Goal: Information Seeking & Learning: Check status

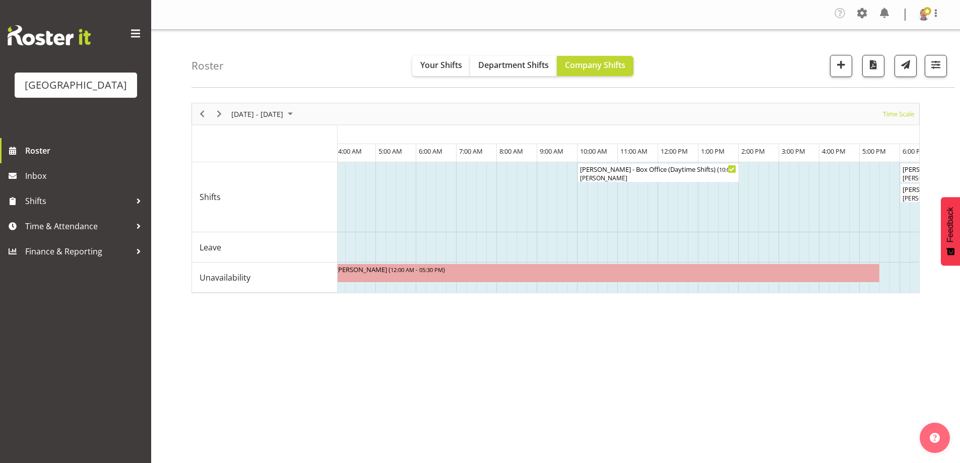
scroll to position [0, 3103]
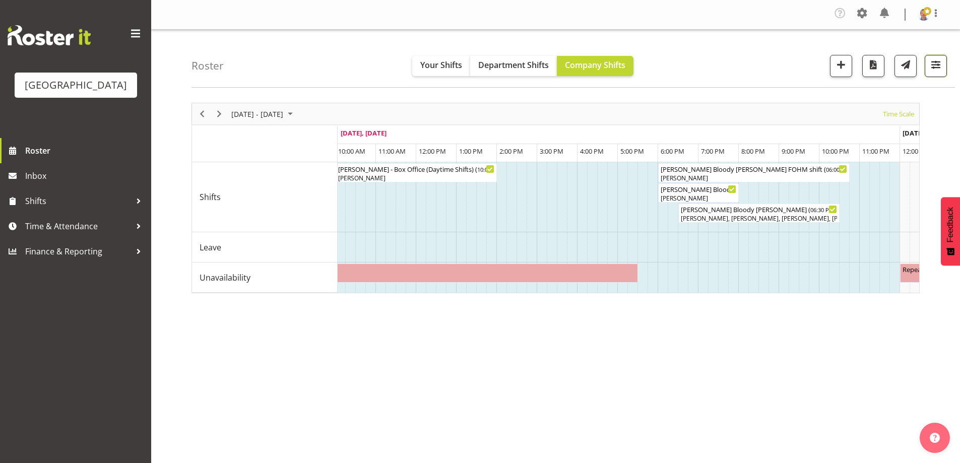
click at [937, 66] on span "button" at bounding box center [935, 64] width 13 height 13
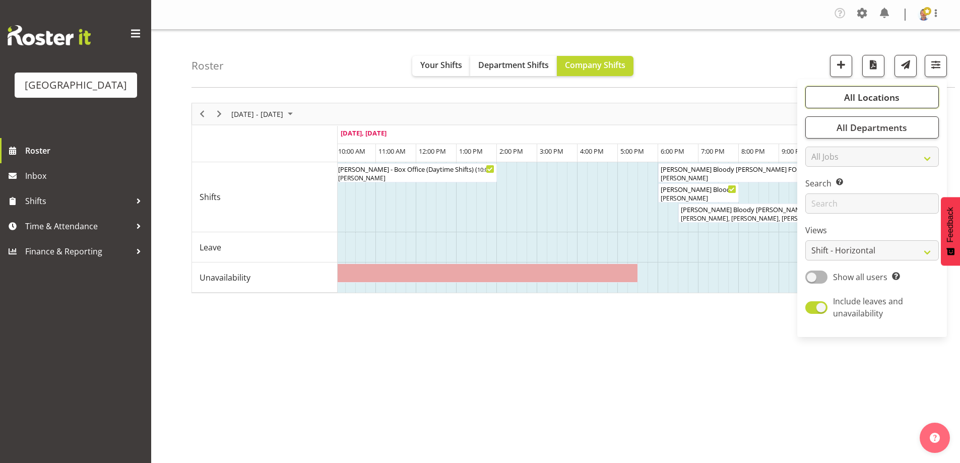
click at [848, 100] on span "All Locations" at bounding box center [871, 97] width 55 height 12
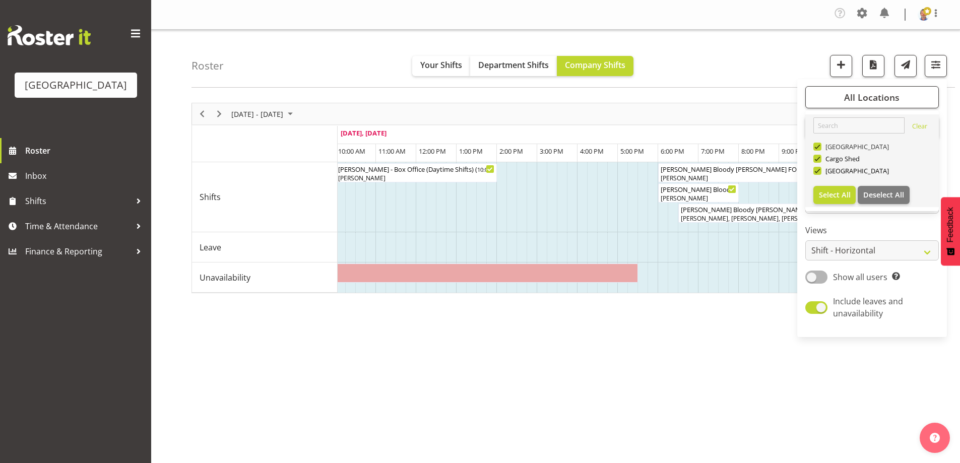
click at [818, 146] on span at bounding box center [817, 147] width 8 height 8
click at [818, 146] on input "[GEOGRAPHIC_DATA]" at bounding box center [816, 147] width 7 height 7
checkbox input "false"
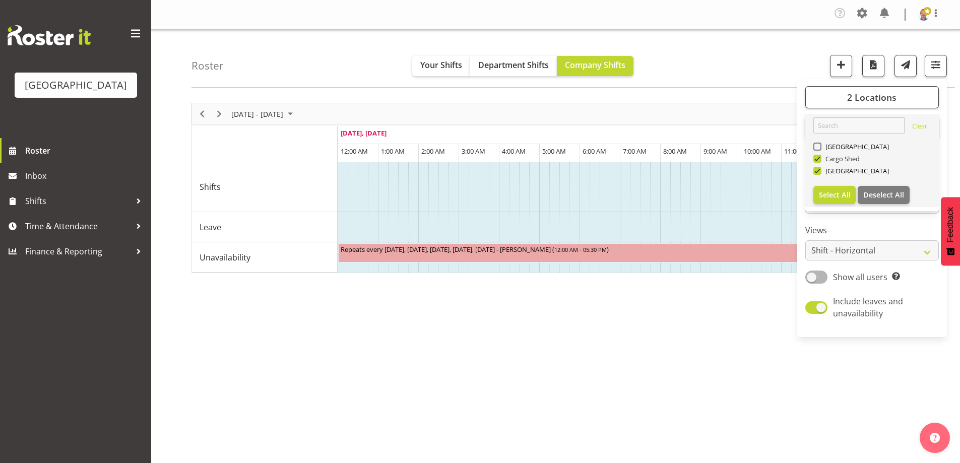
click at [815, 157] on span at bounding box center [817, 159] width 8 height 8
click at [815, 157] on input "Cargo Shed" at bounding box center [816, 159] width 7 height 7
checkbox input "false"
click at [586, 415] on div "[DATE] - [DATE] [DATE] Timeline Day Timeline Week Timeline Fortnight Timeline M…" at bounding box center [576, 296] width 769 height 403
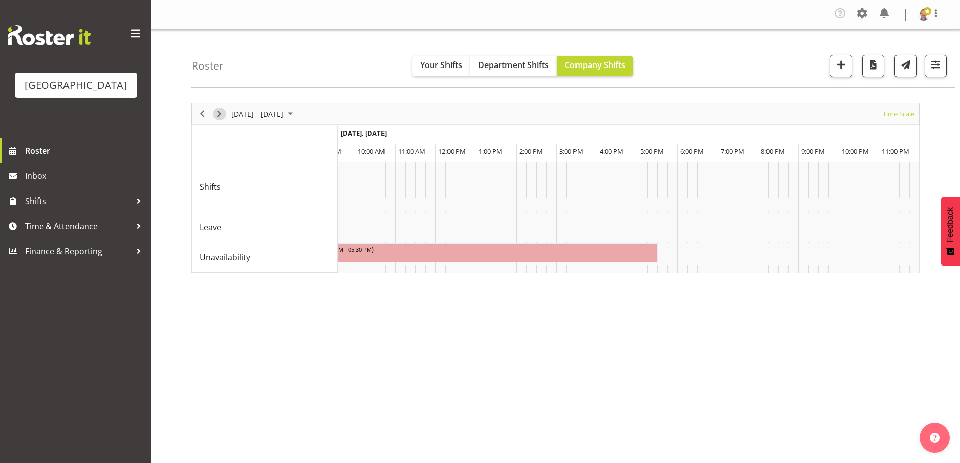
click at [216, 112] on span "Next" at bounding box center [219, 114] width 12 height 13
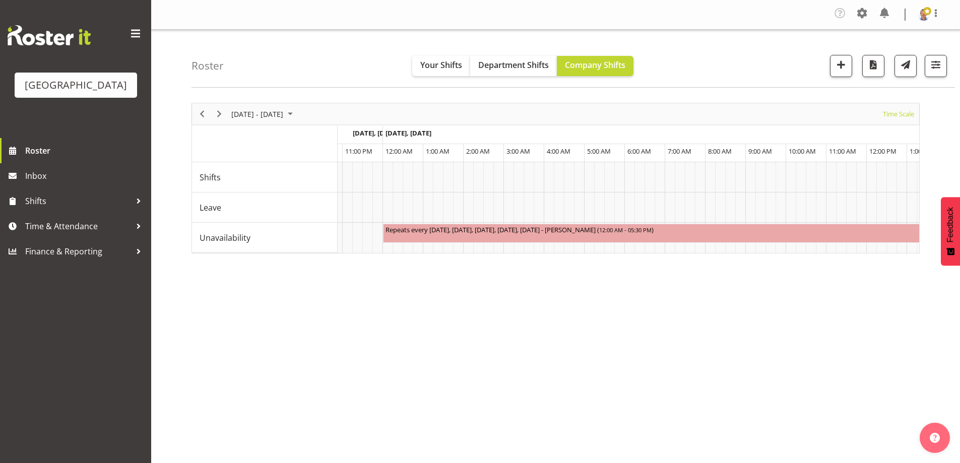
scroll to position [0, 1975]
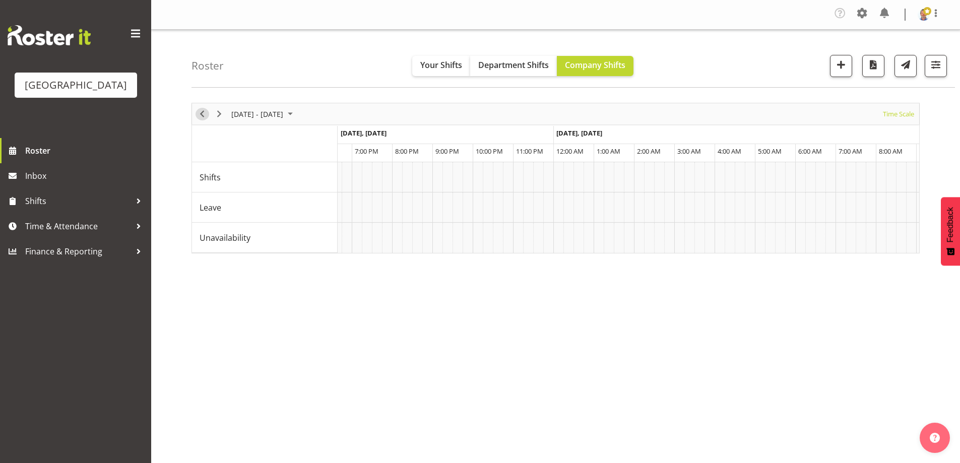
drag, startPoint x: 201, startPoint y: 115, endPoint x: 260, endPoint y: 163, distance: 76.0
click at [201, 115] on span "Previous" at bounding box center [202, 114] width 12 height 13
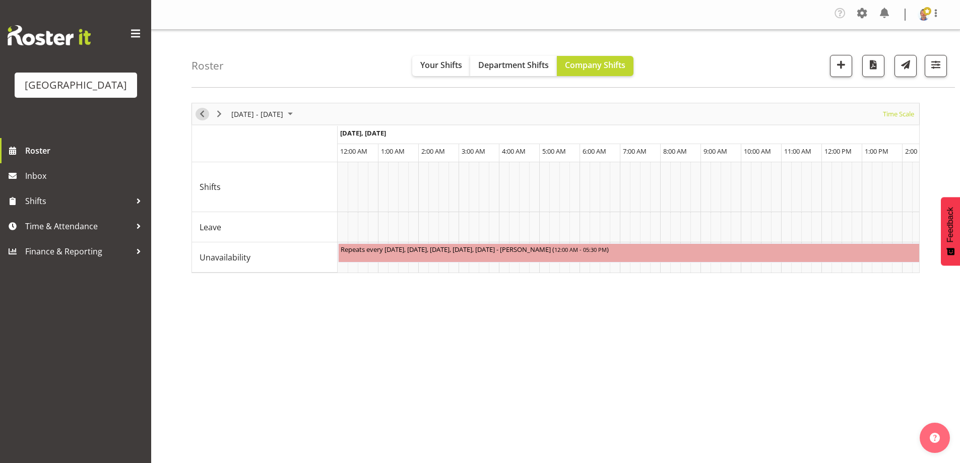
drag, startPoint x: 197, startPoint y: 114, endPoint x: 443, endPoint y: 292, distance: 303.5
click at [198, 114] on span "Previous" at bounding box center [202, 114] width 12 height 13
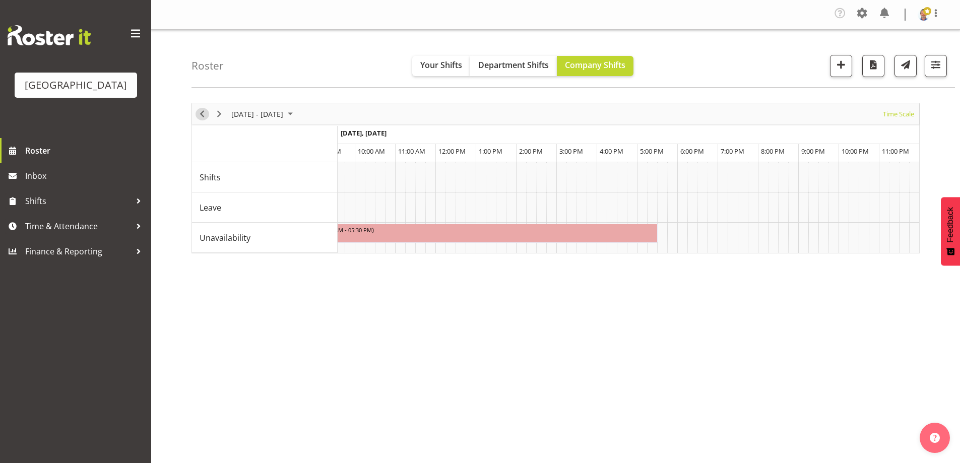
click at [204, 115] on span "Previous" at bounding box center [202, 114] width 12 height 13
click at [224, 114] on span "Next" at bounding box center [219, 114] width 12 height 13
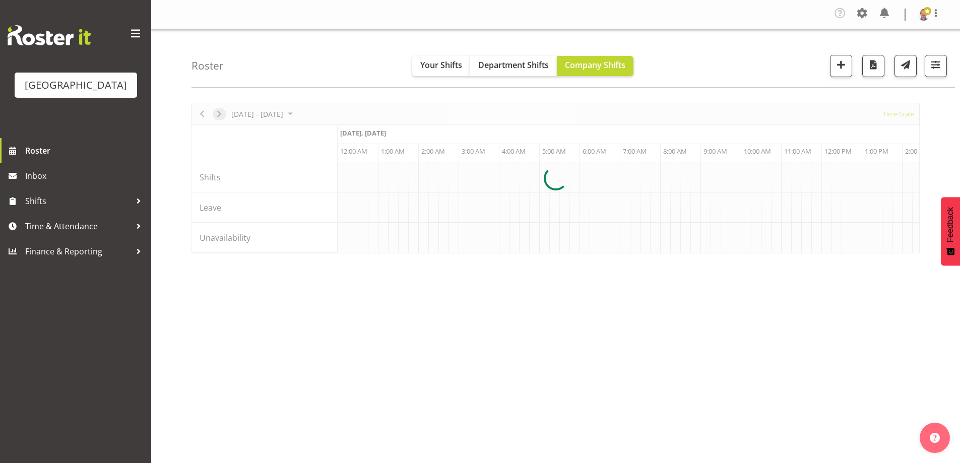
click at [224, 114] on div at bounding box center [556, 178] width 728 height 151
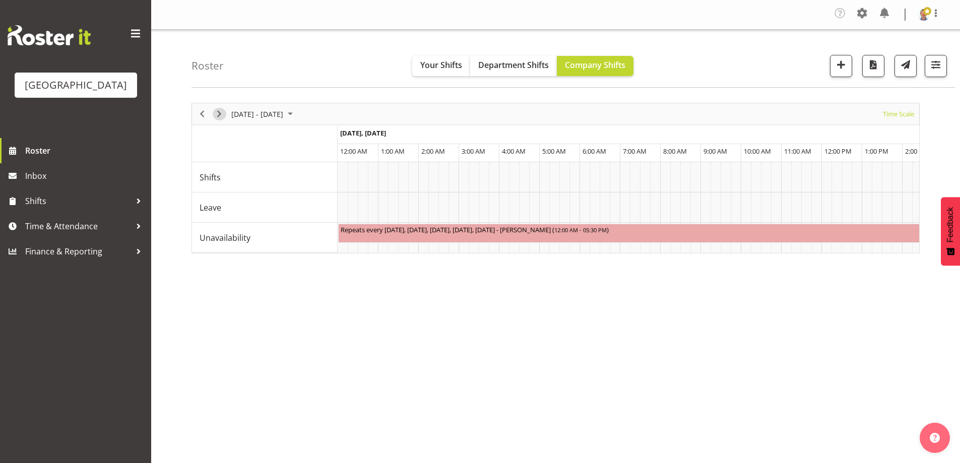
click at [218, 113] on span "Next" at bounding box center [219, 114] width 12 height 13
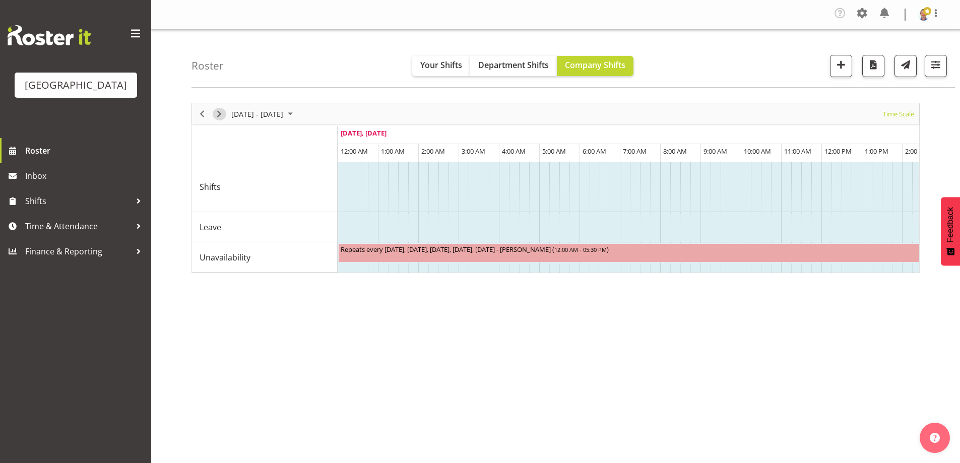
click at [217, 114] on span "Next" at bounding box center [219, 114] width 12 height 13
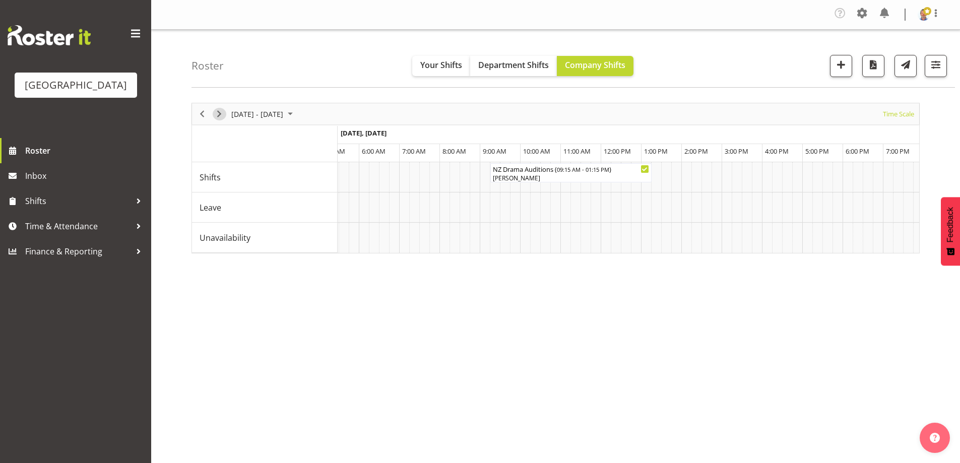
click at [220, 112] on span "Next" at bounding box center [219, 114] width 12 height 13
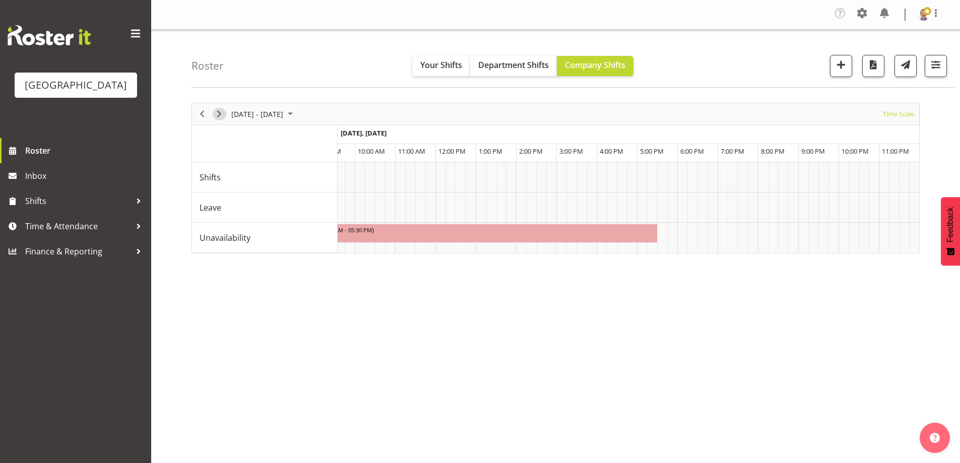
click at [220, 113] on span "Next" at bounding box center [219, 114] width 12 height 13
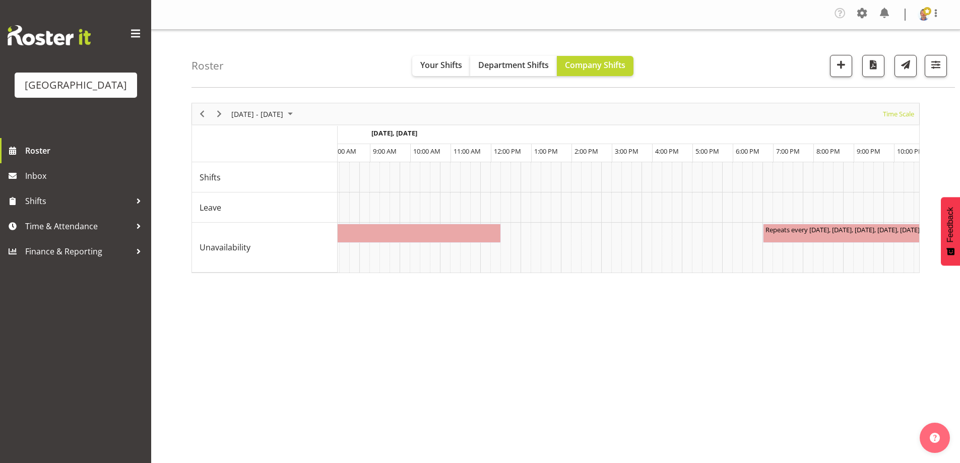
scroll to position [0, 2478]
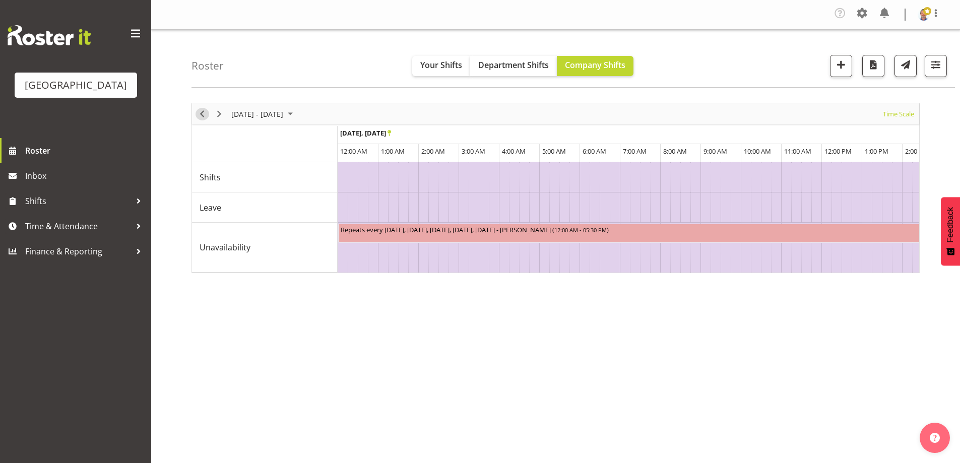
click at [204, 114] on span "Previous" at bounding box center [202, 114] width 12 height 13
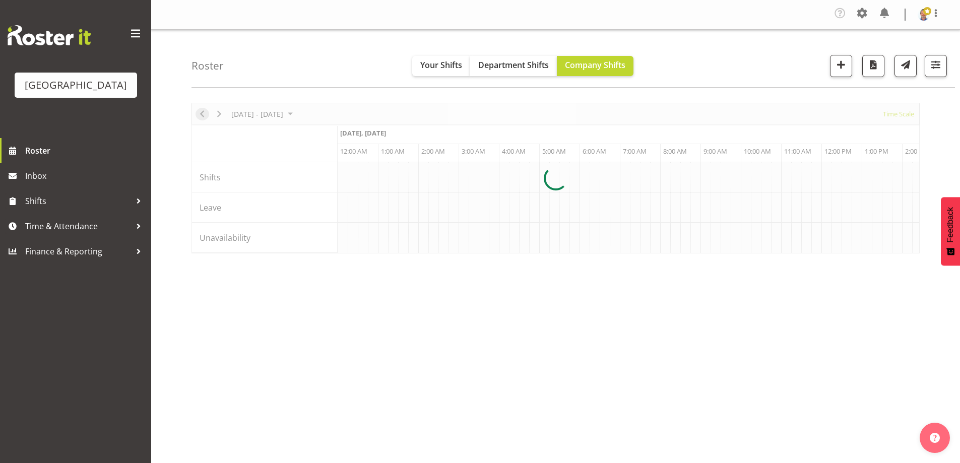
click at [204, 114] on div at bounding box center [556, 178] width 728 height 151
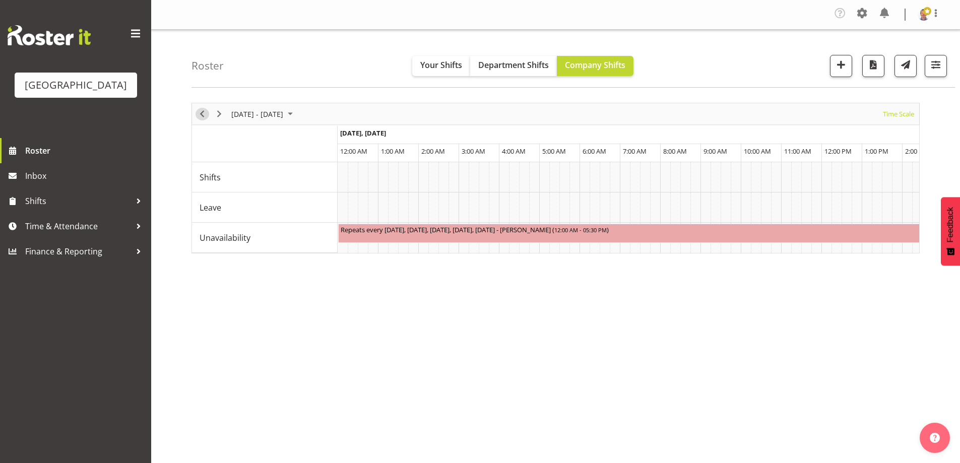
click at [203, 110] on span "Previous" at bounding box center [202, 114] width 12 height 13
click at [203, 116] on span "Previous" at bounding box center [202, 114] width 12 height 13
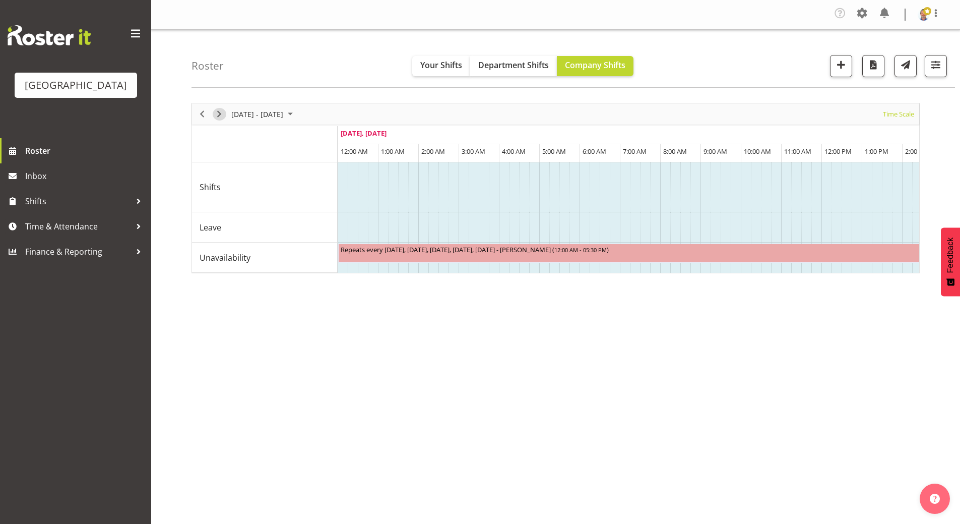
click at [218, 112] on span "Next" at bounding box center [219, 114] width 12 height 13
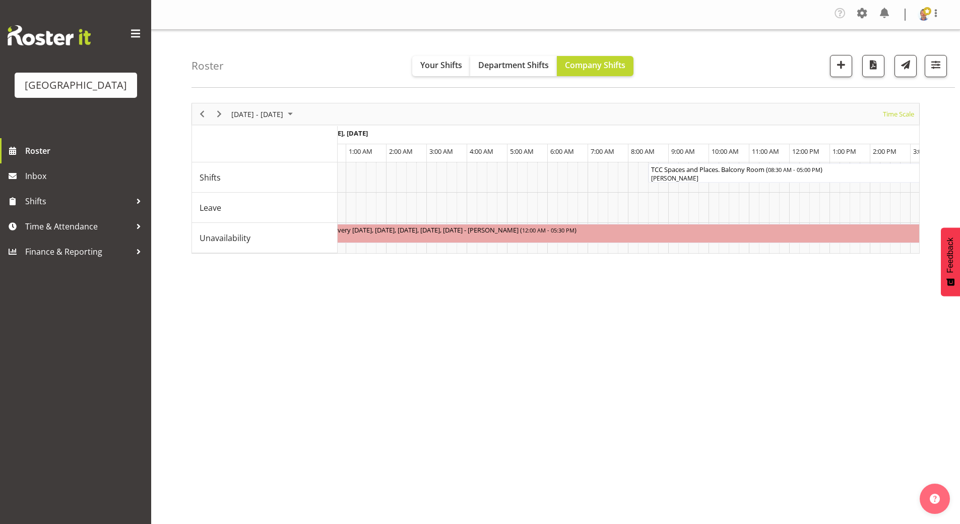
scroll to position [0, 1042]
click at [219, 112] on span "Next" at bounding box center [219, 114] width 12 height 13
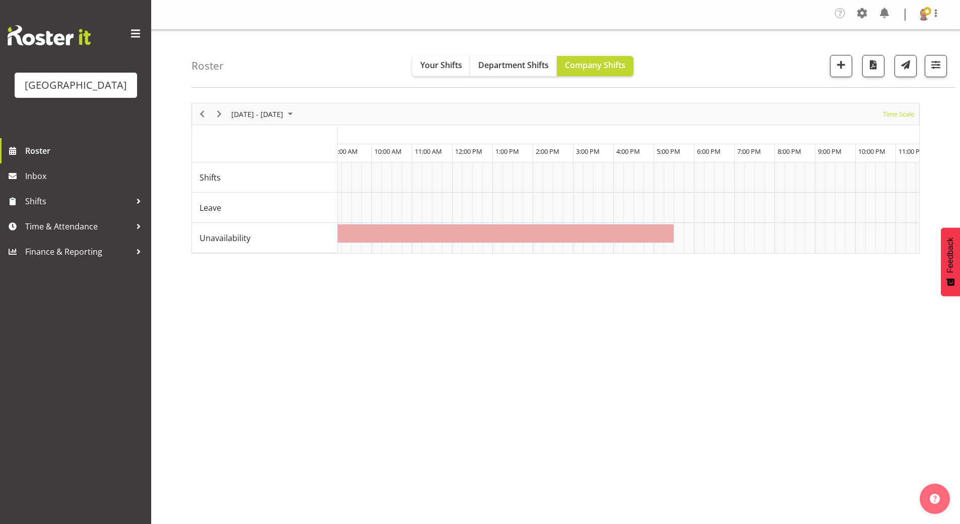
scroll to position [0, 430]
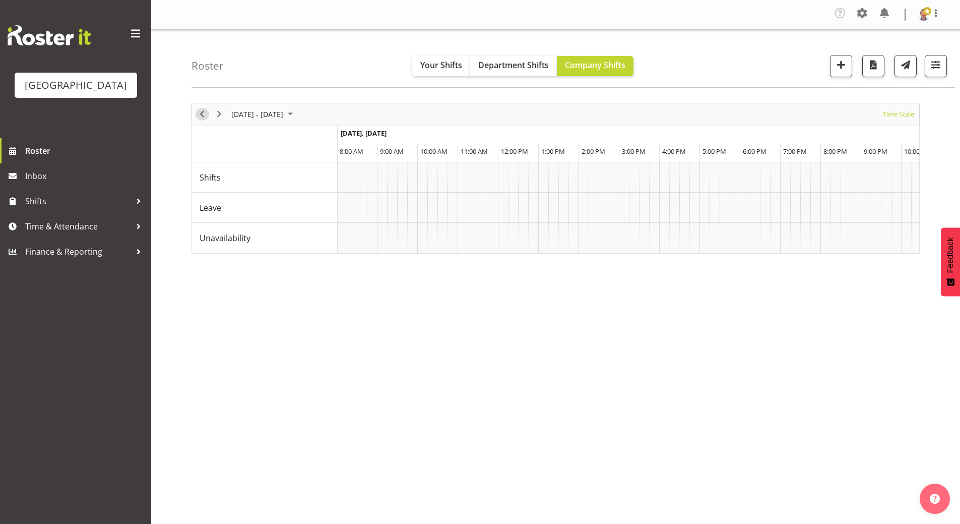
click at [204, 113] on span "Previous" at bounding box center [202, 114] width 12 height 13
click at [204, 113] on div at bounding box center [556, 178] width 728 height 151
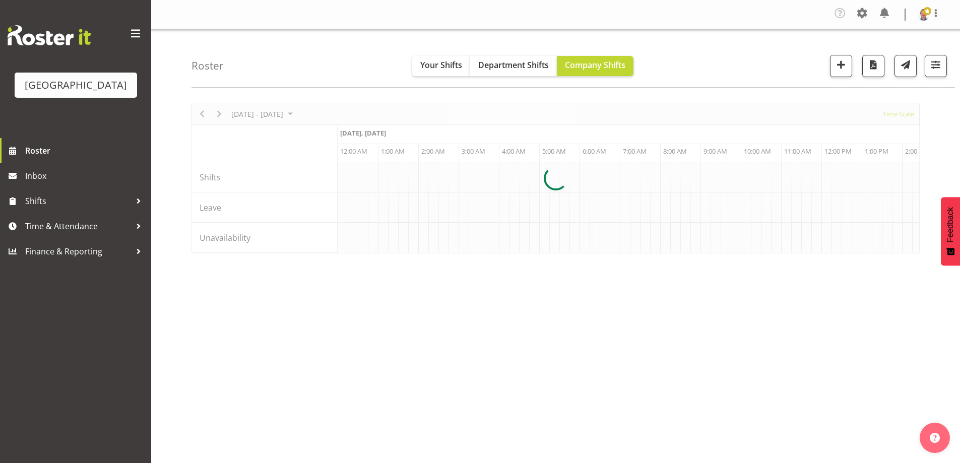
scroll to position [0, 2903]
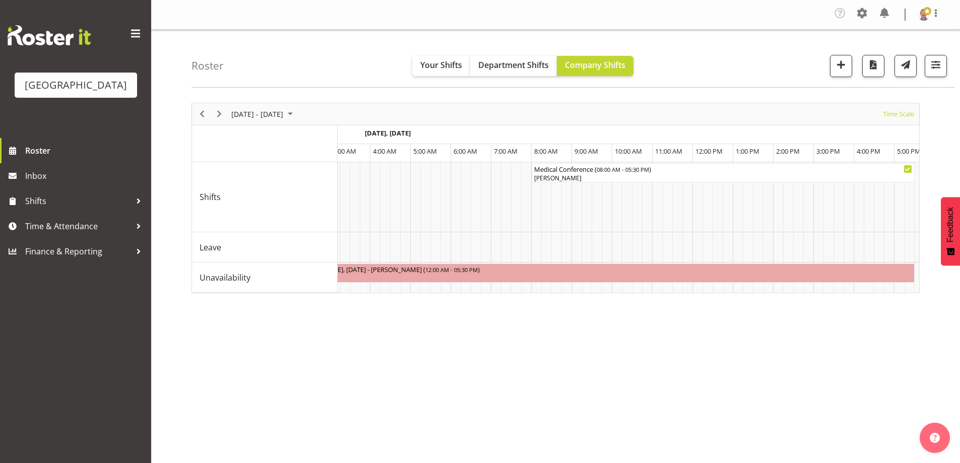
scroll to position [0, 4024]
